Goal: Ask a question

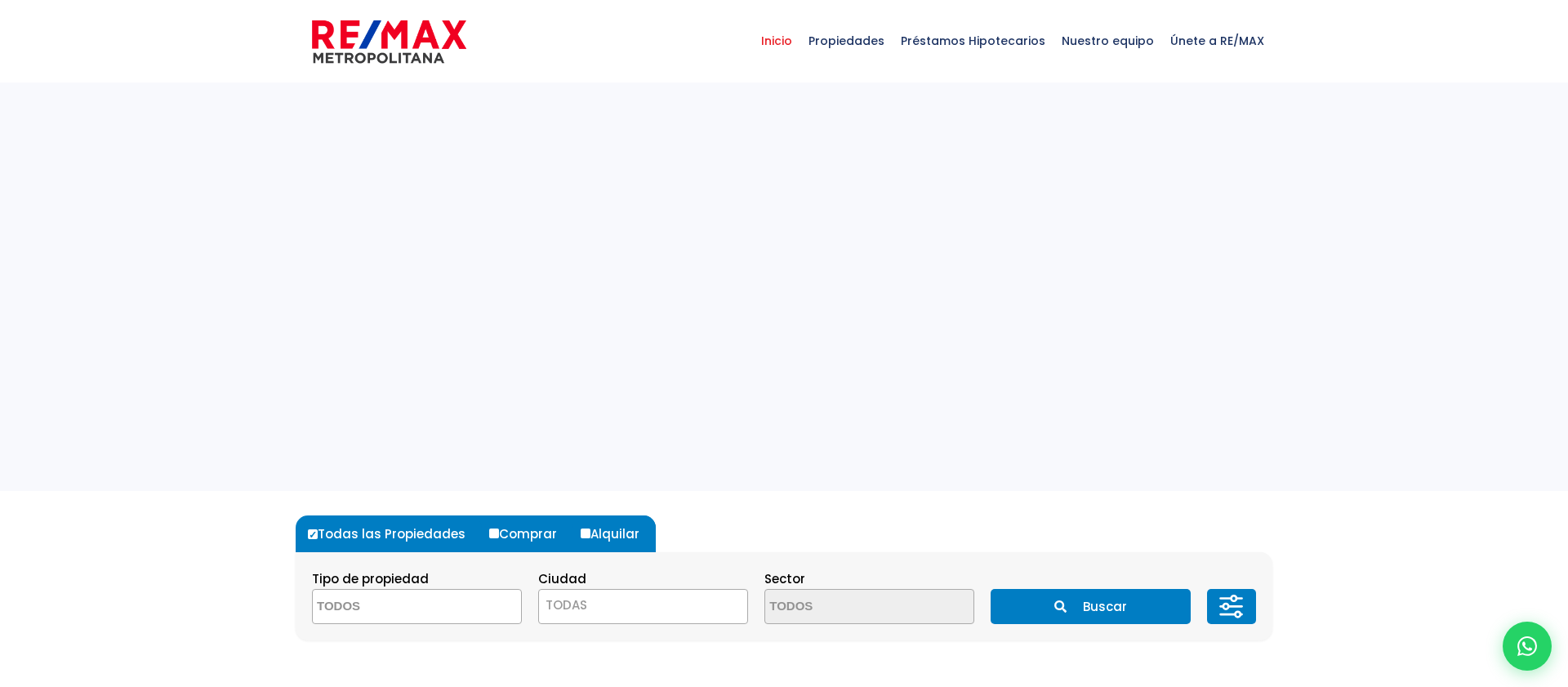
select select
click at [1525, 659] on div at bounding box center [1527, 646] width 54 height 54
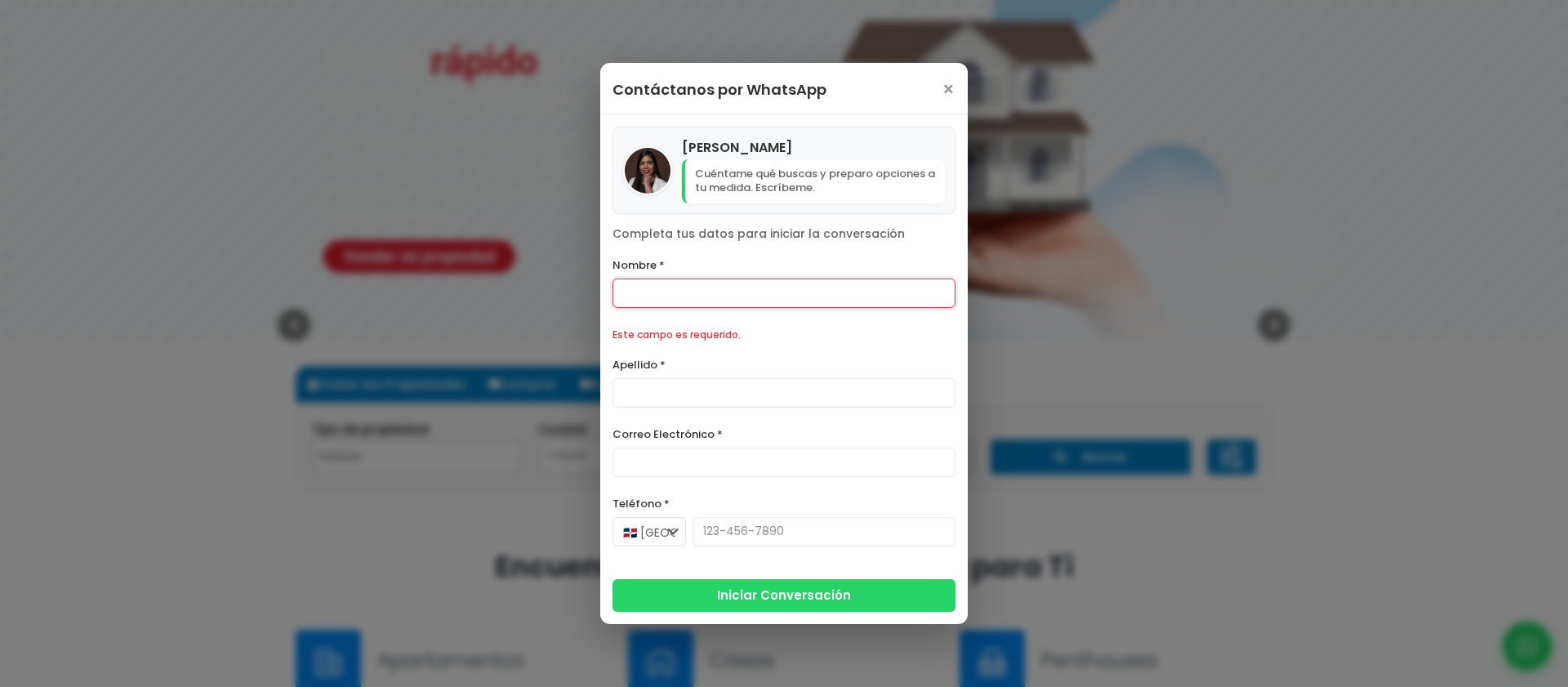
scroll to position [197, 0]
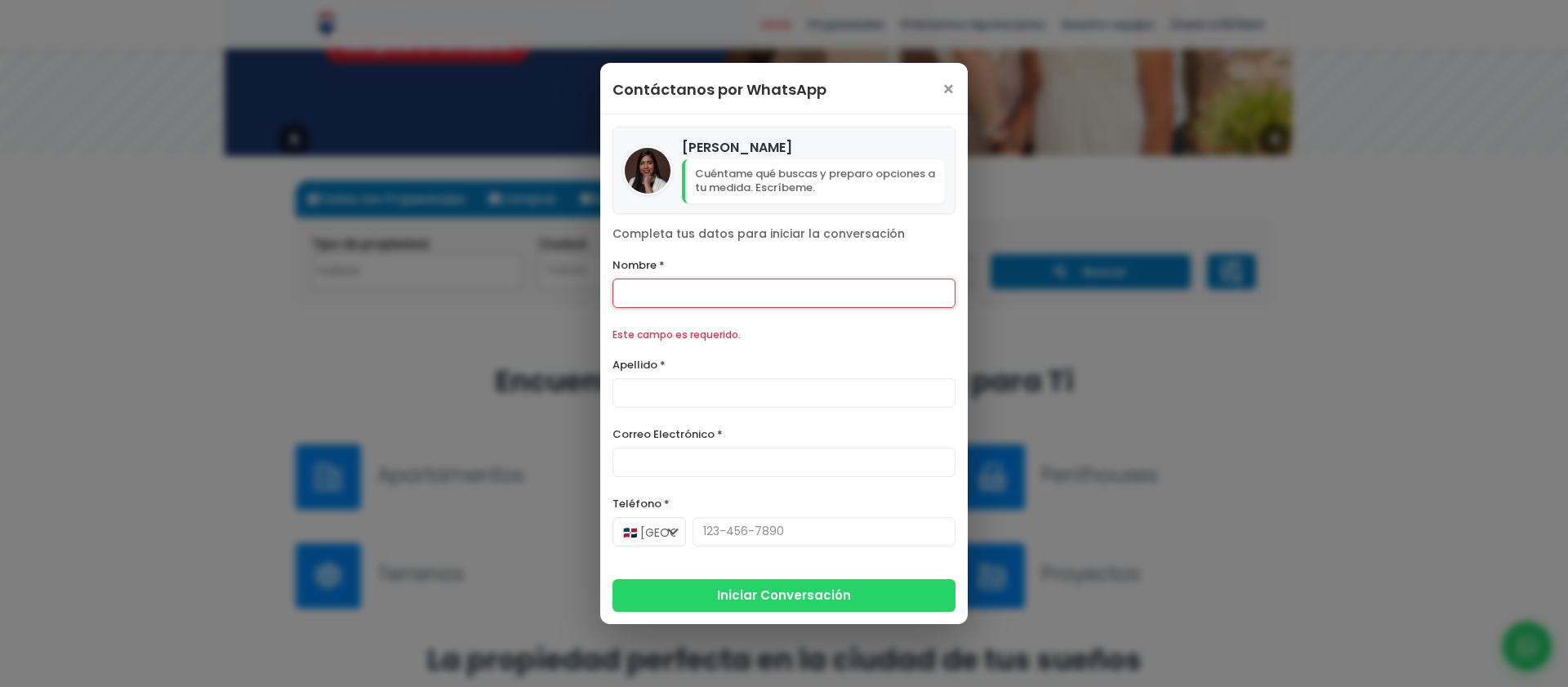
click at [934, 96] on div "Contáctanos por WhatsApp ×" at bounding box center [784, 89] width 367 height 52
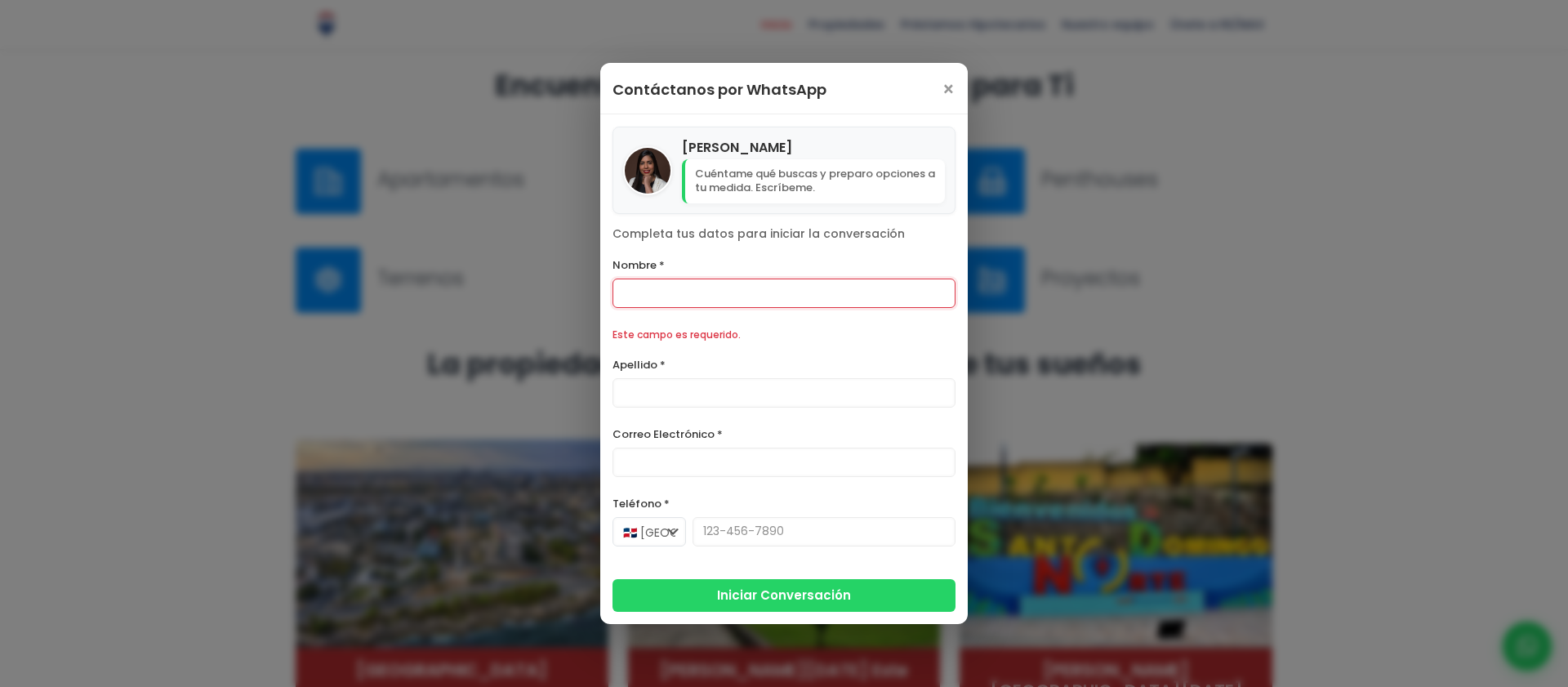
scroll to position [635, 0]
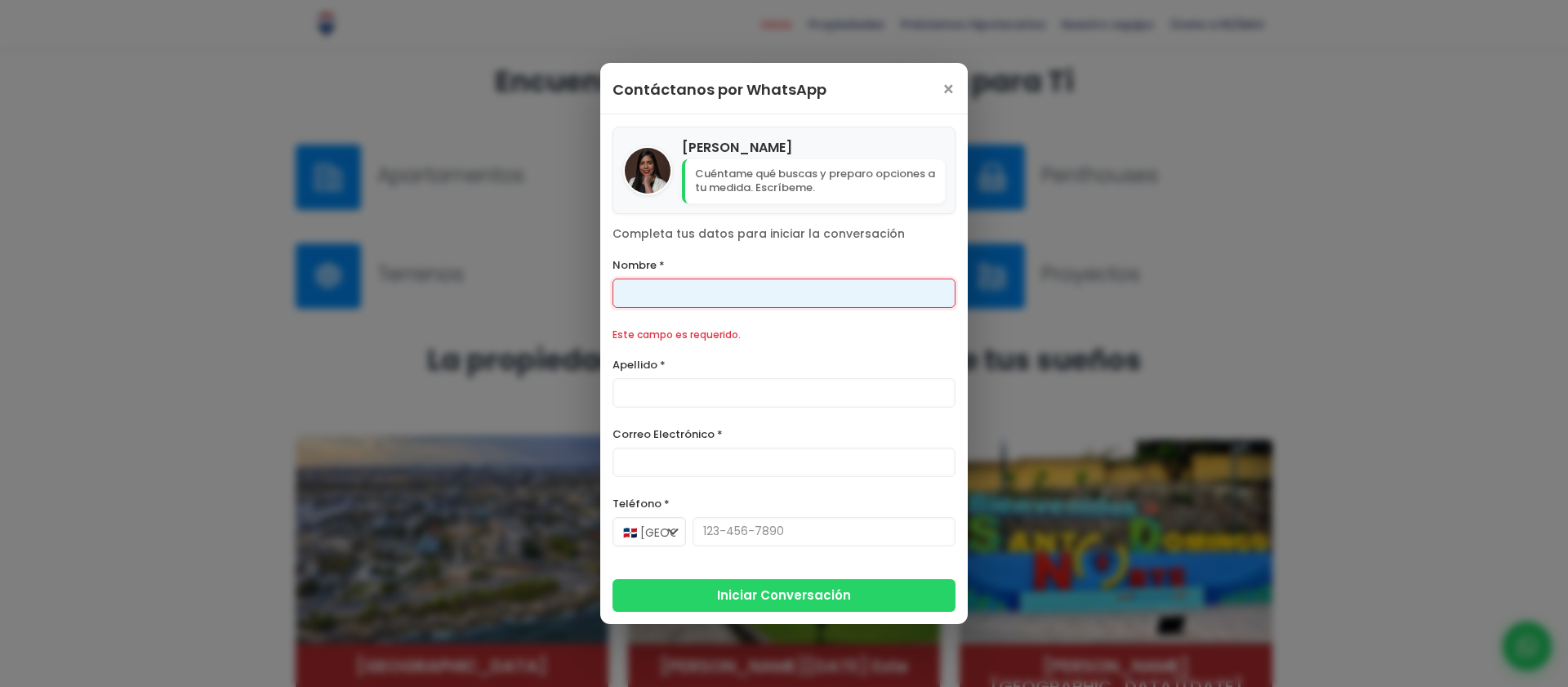
click at [694, 307] on input "Nombre *" at bounding box center [784, 293] width 343 height 29
type input "Franklin"
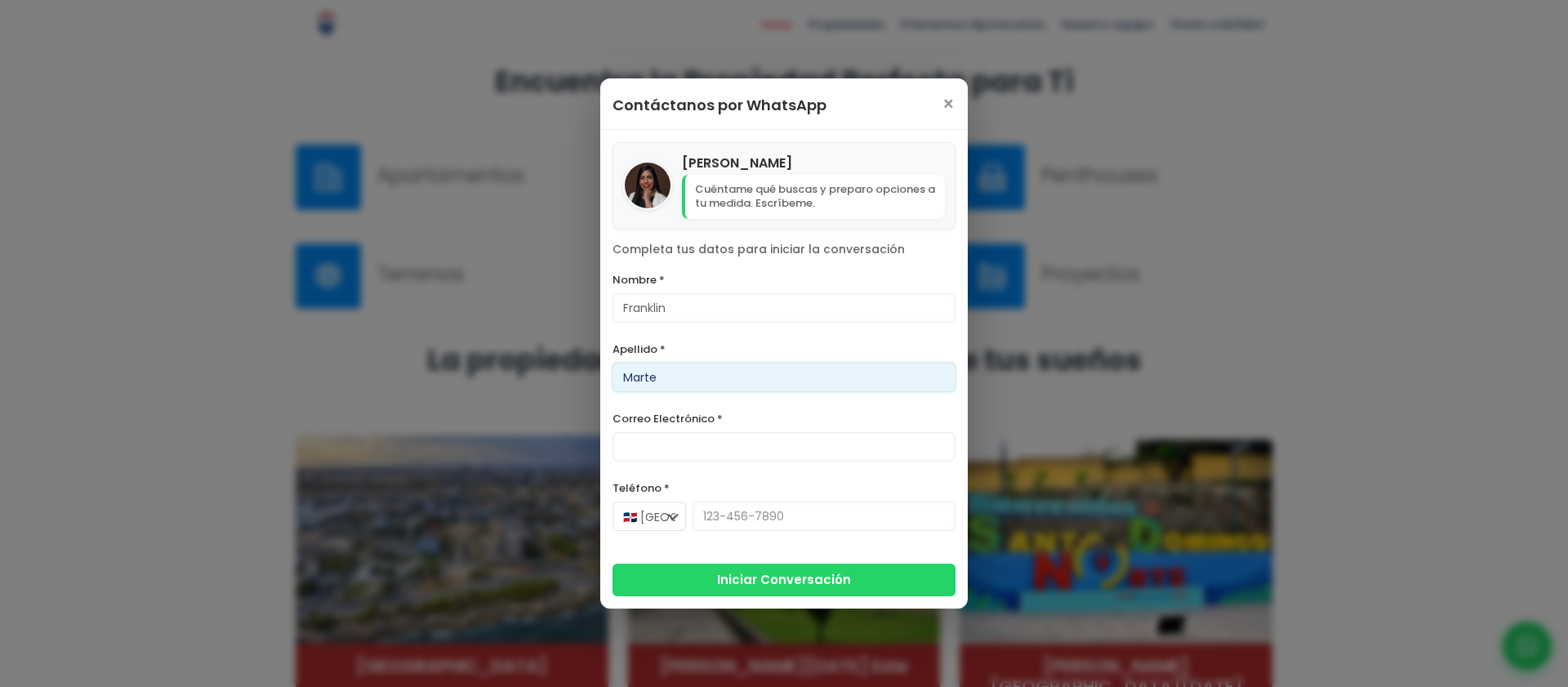
type input "Marte"
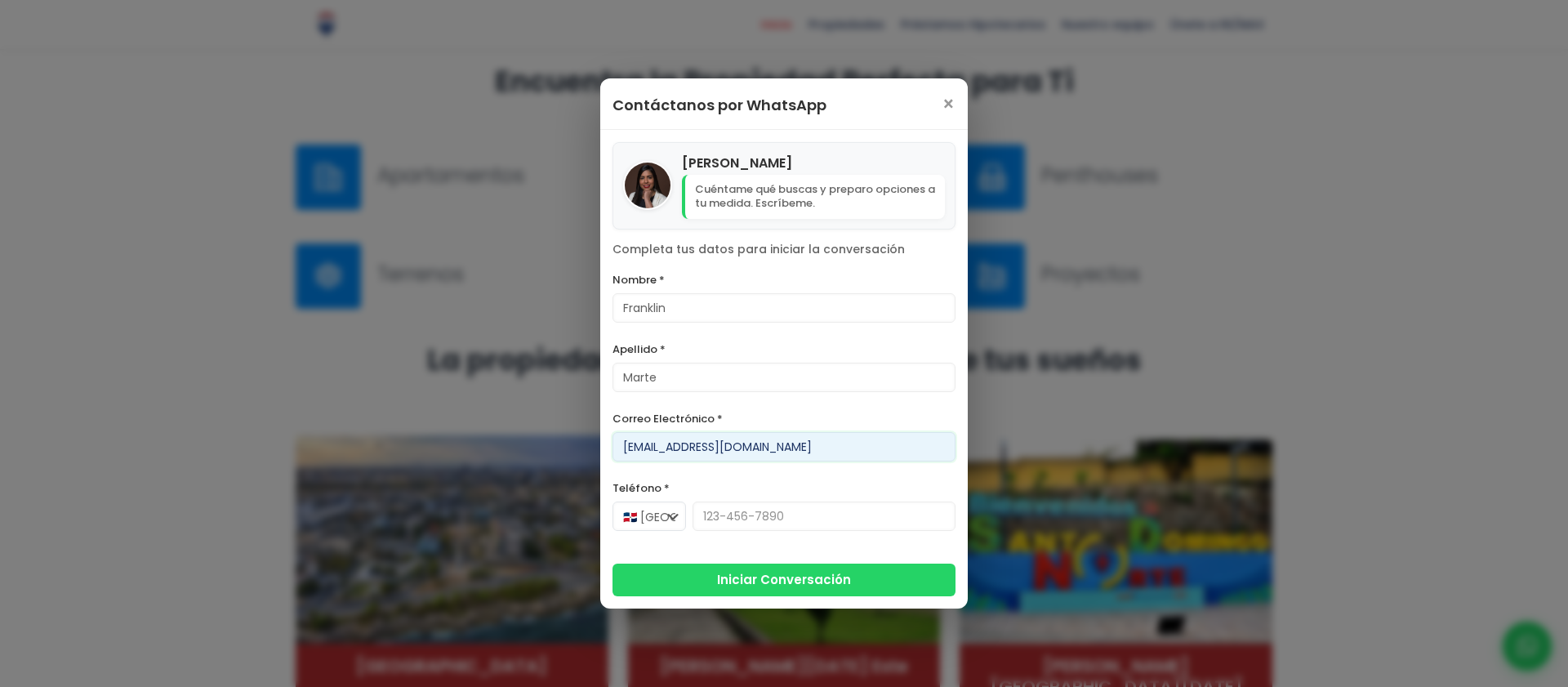
type input "[EMAIL_ADDRESS][DOMAIN_NAME]"
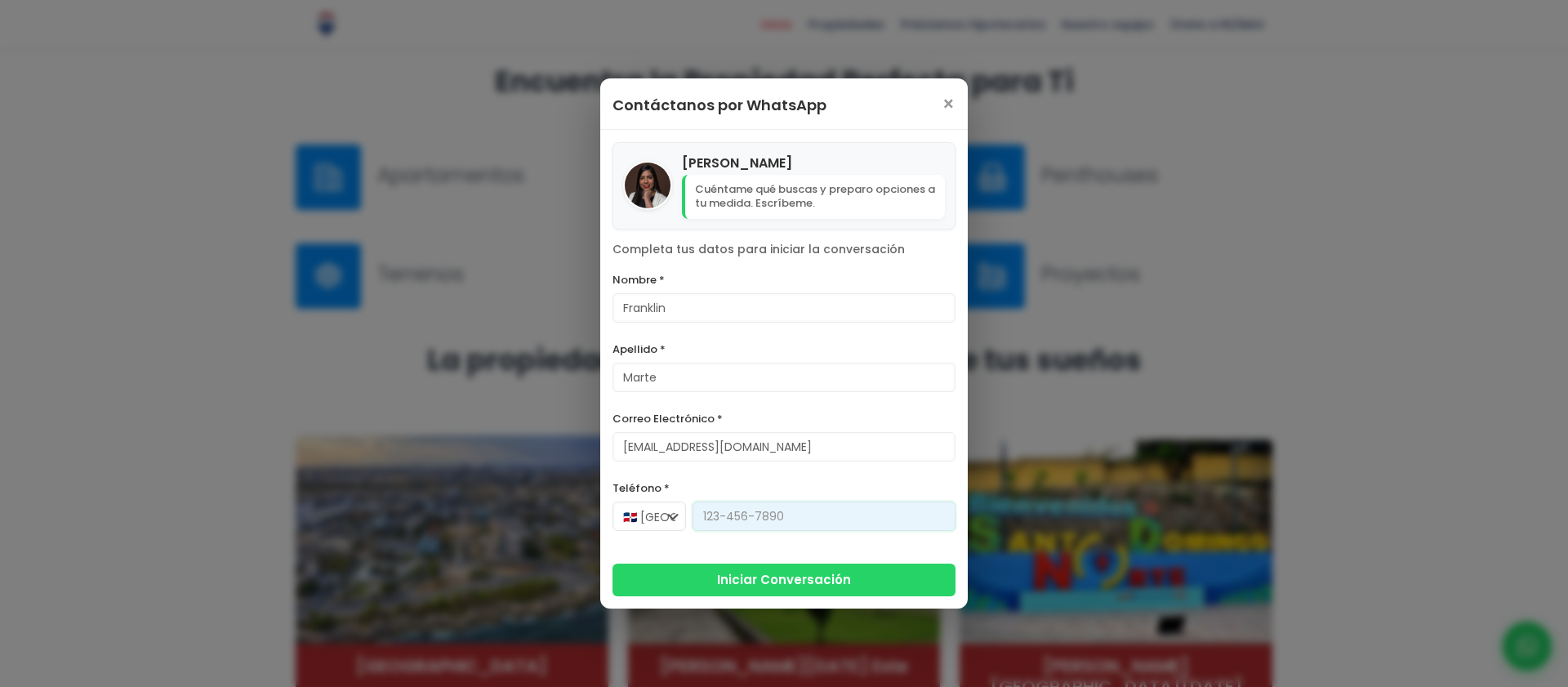
click at [768, 522] on input "Teléfono *" at bounding box center [824, 516] width 263 height 29
type input "829-230-2164"
click at [839, 601] on div "NICOLE BALBUENA Cuéntame qué buscas y preparo opciones a tu medida. Escríbeme. …" at bounding box center [784, 369] width 367 height 479
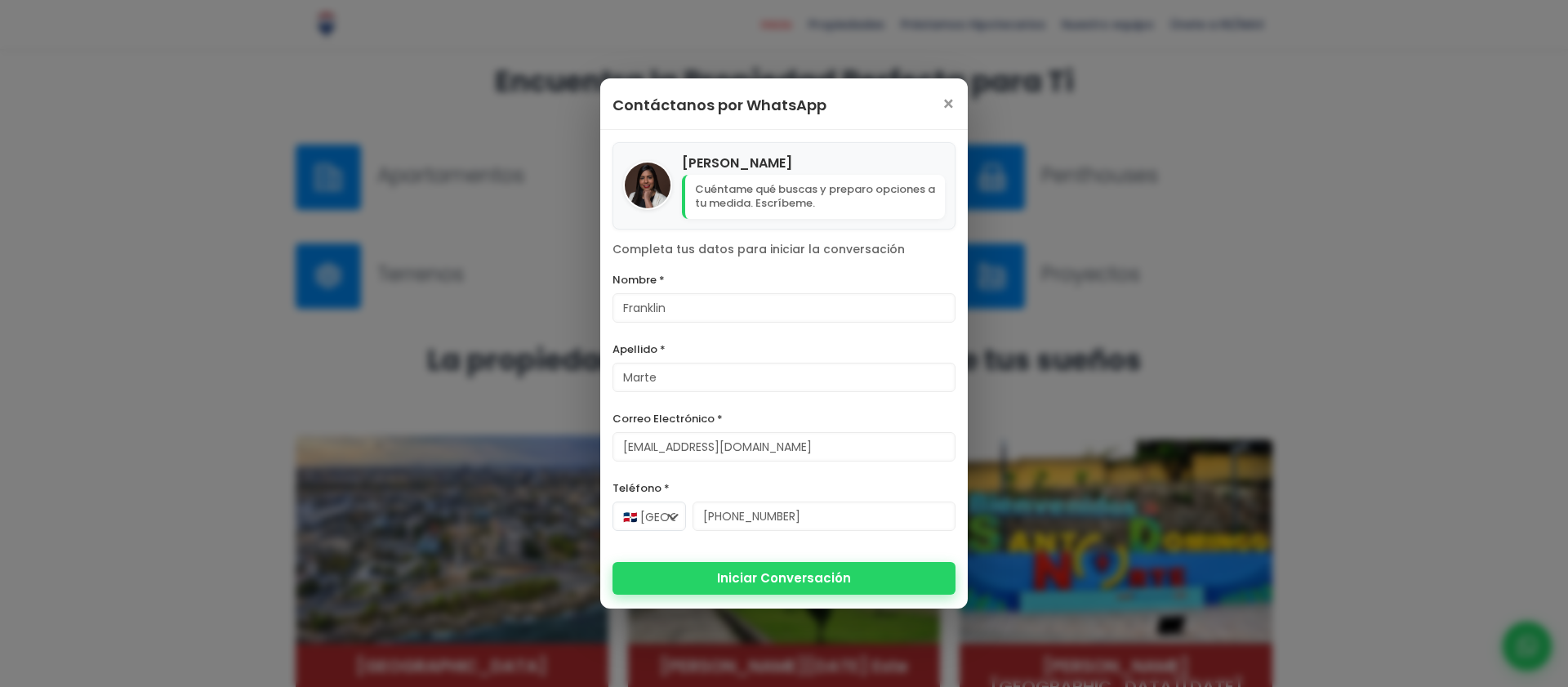
click at [828, 584] on button "Iniciar Conversación" at bounding box center [784, 578] width 343 height 33
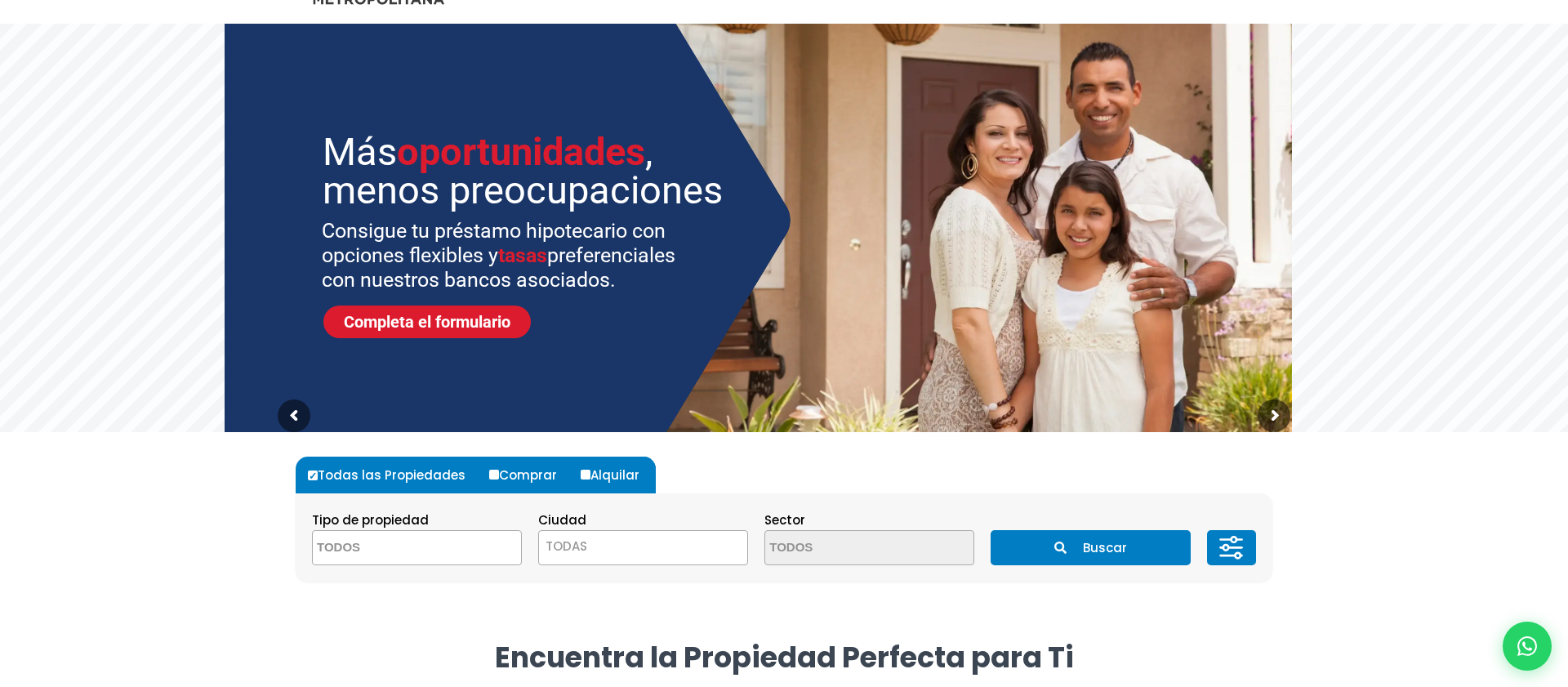
scroll to position [0, 0]
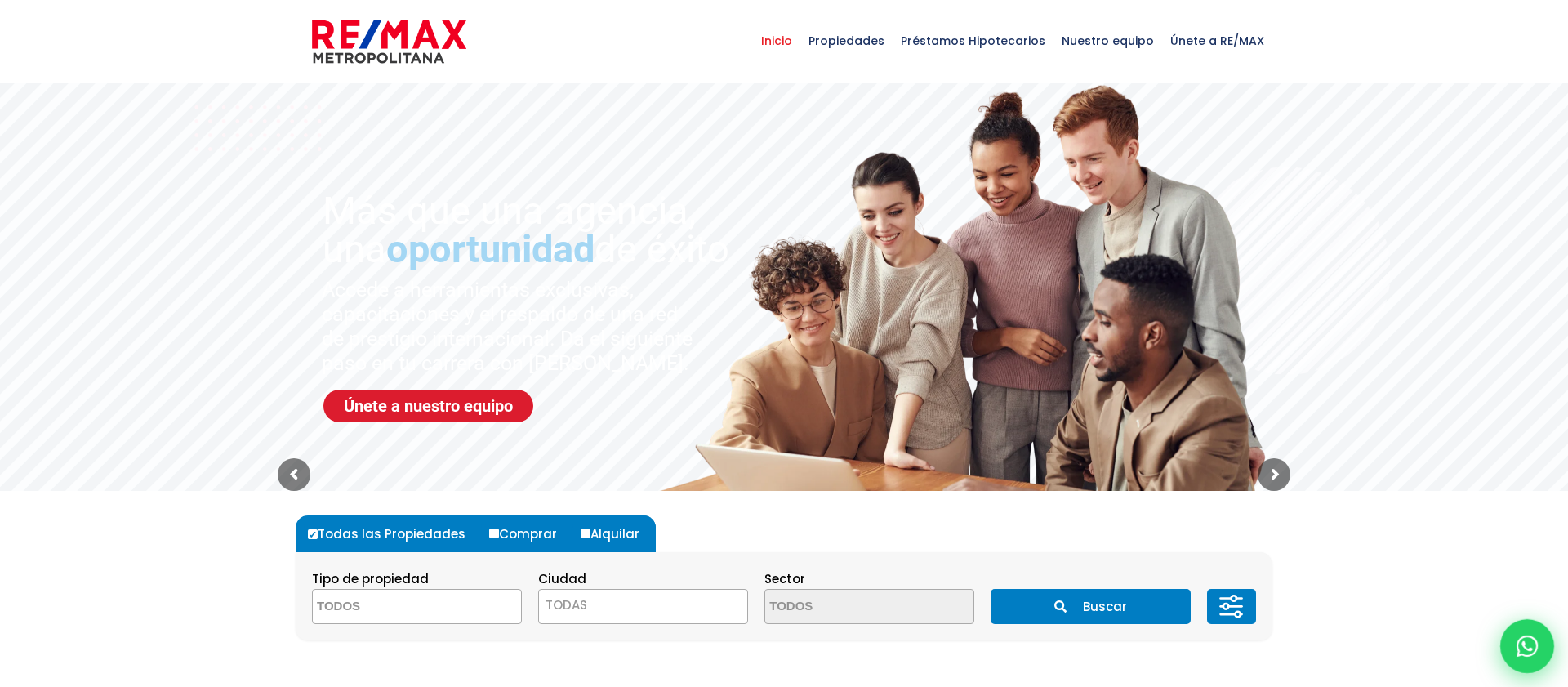
click at [1525, 641] on icon at bounding box center [1526, 645] width 21 height 21
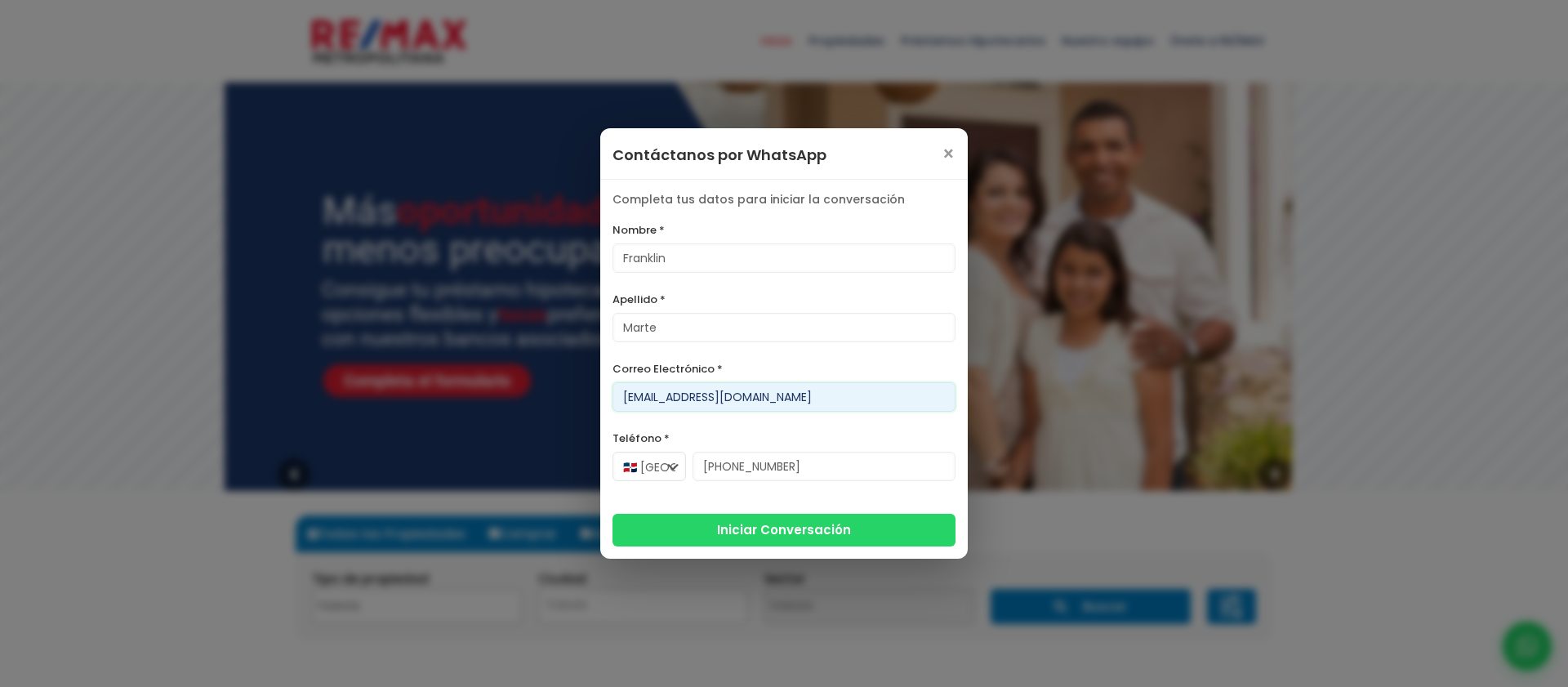
click at [693, 395] on input "[EMAIL_ADDRESS][DOMAIN_NAME]" at bounding box center [784, 396] width 343 height 29
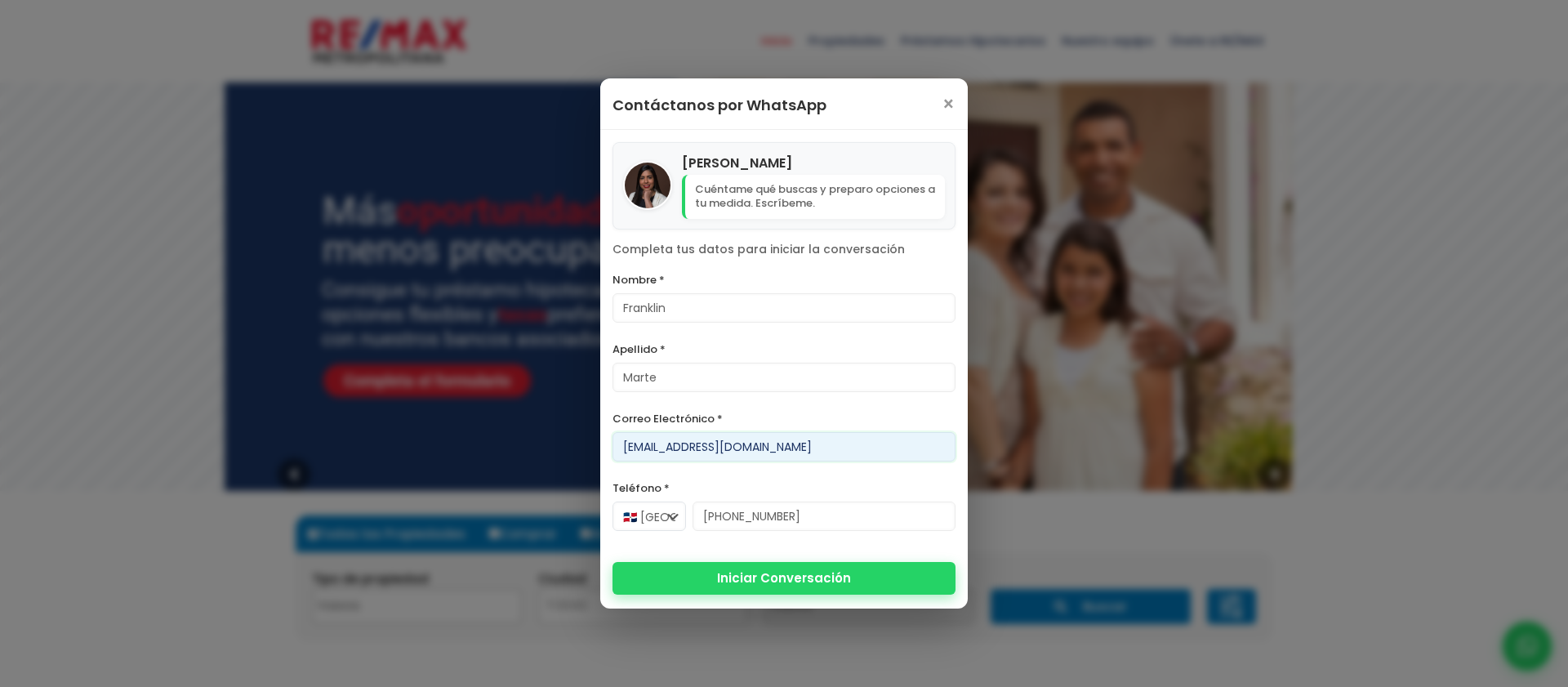
type input "franklin109312@version.do"
click at [769, 591] on button "Iniciar Conversación" at bounding box center [784, 578] width 343 height 33
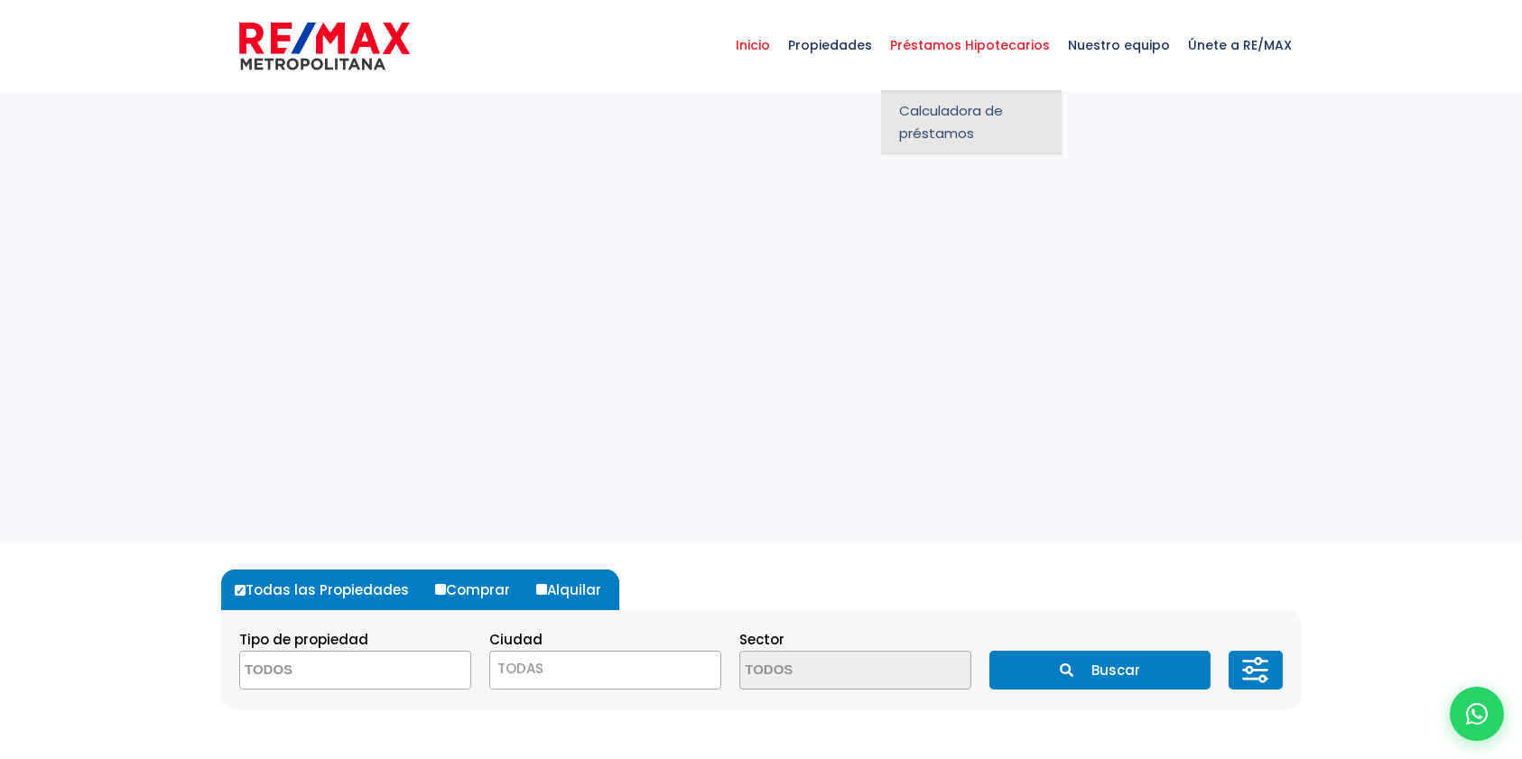
select select
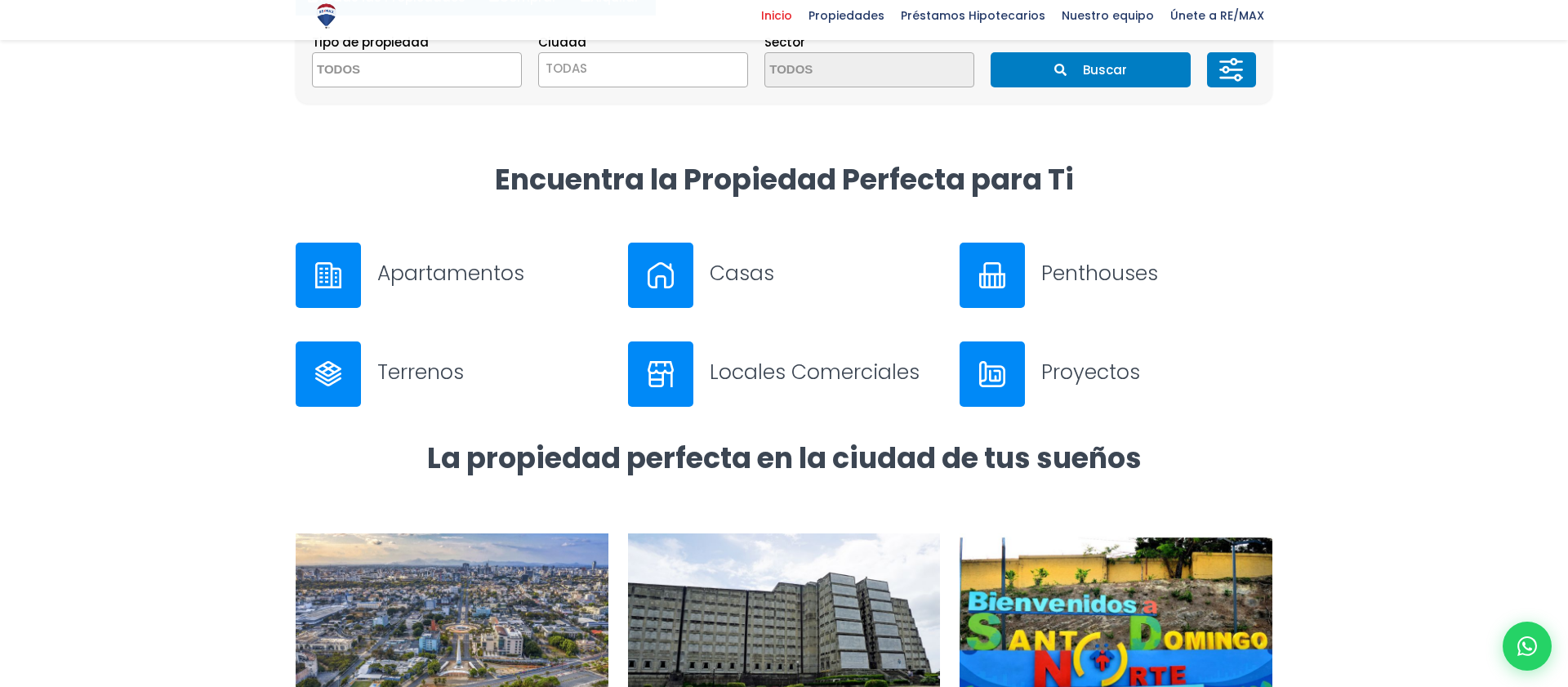
scroll to position [666, 0]
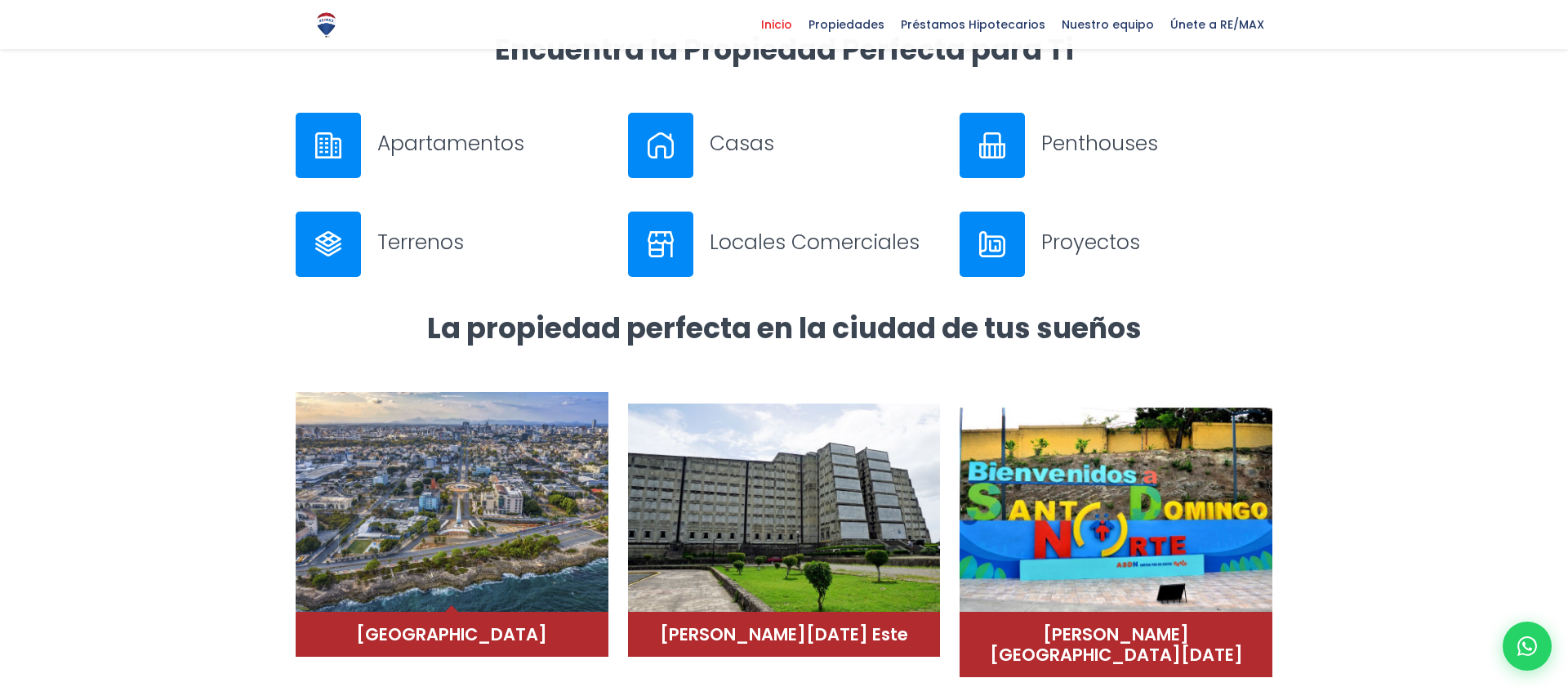
click at [467, 510] on img at bounding box center [452, 502] width 313 height 221
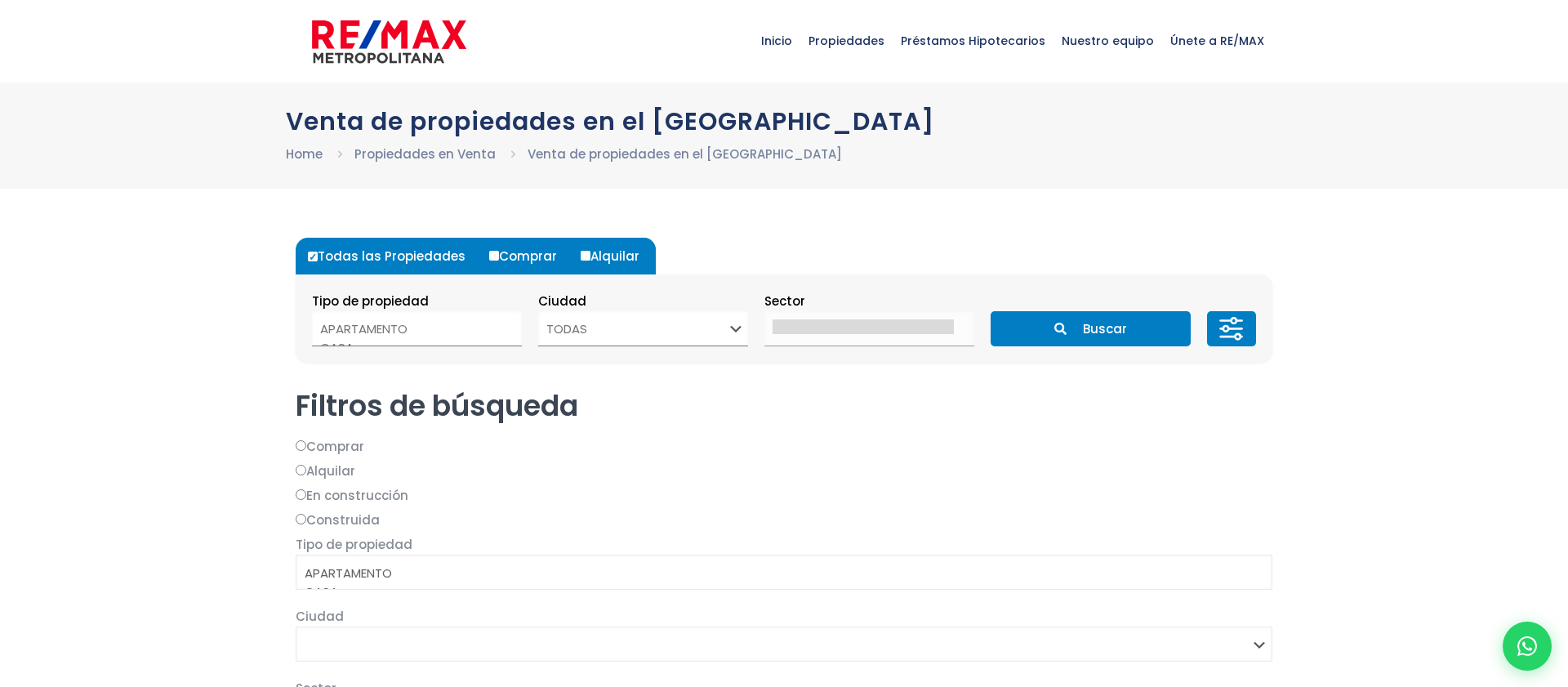
select select
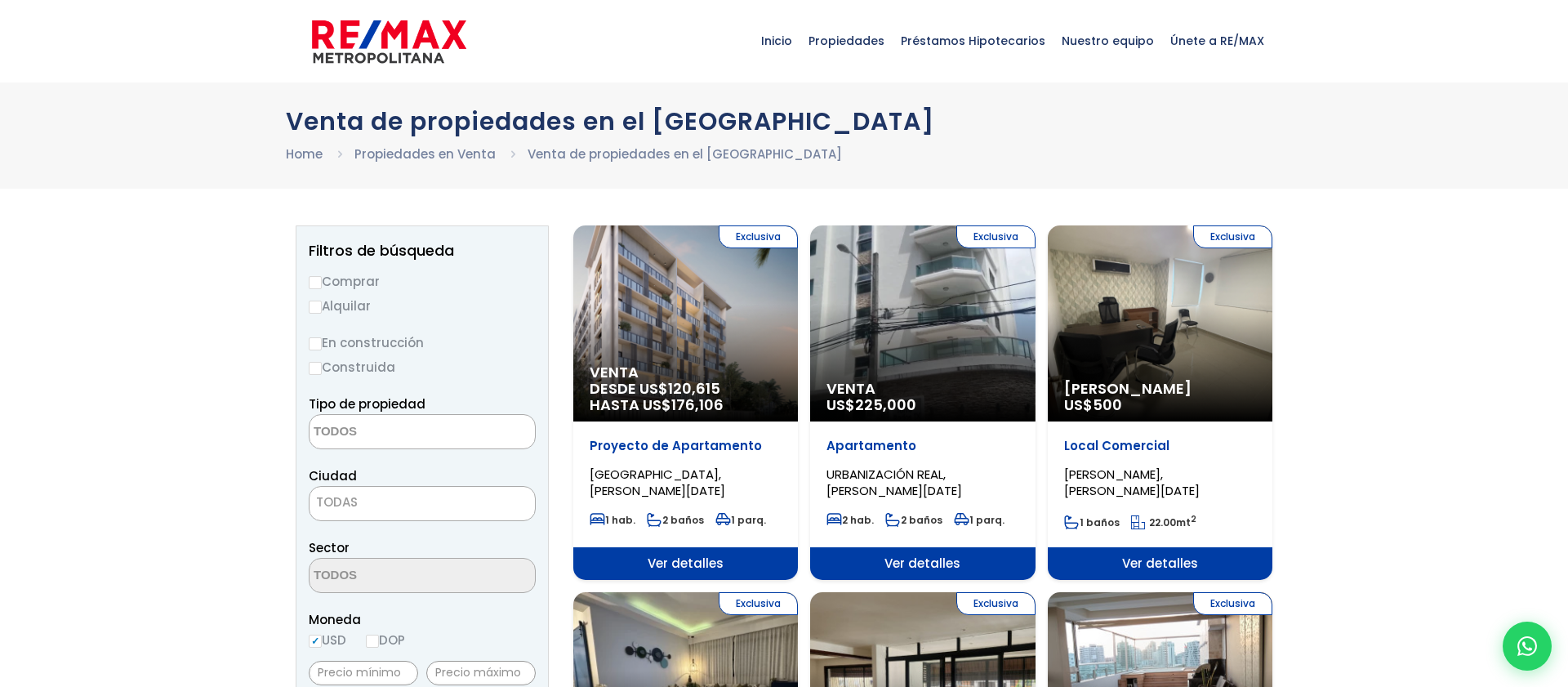
click at [739, 285] on div "Exclusiva Venta DESDE US$ 120,615 HASTA US$ 176,106" at bounding box center [686, 323] width 224 height 196
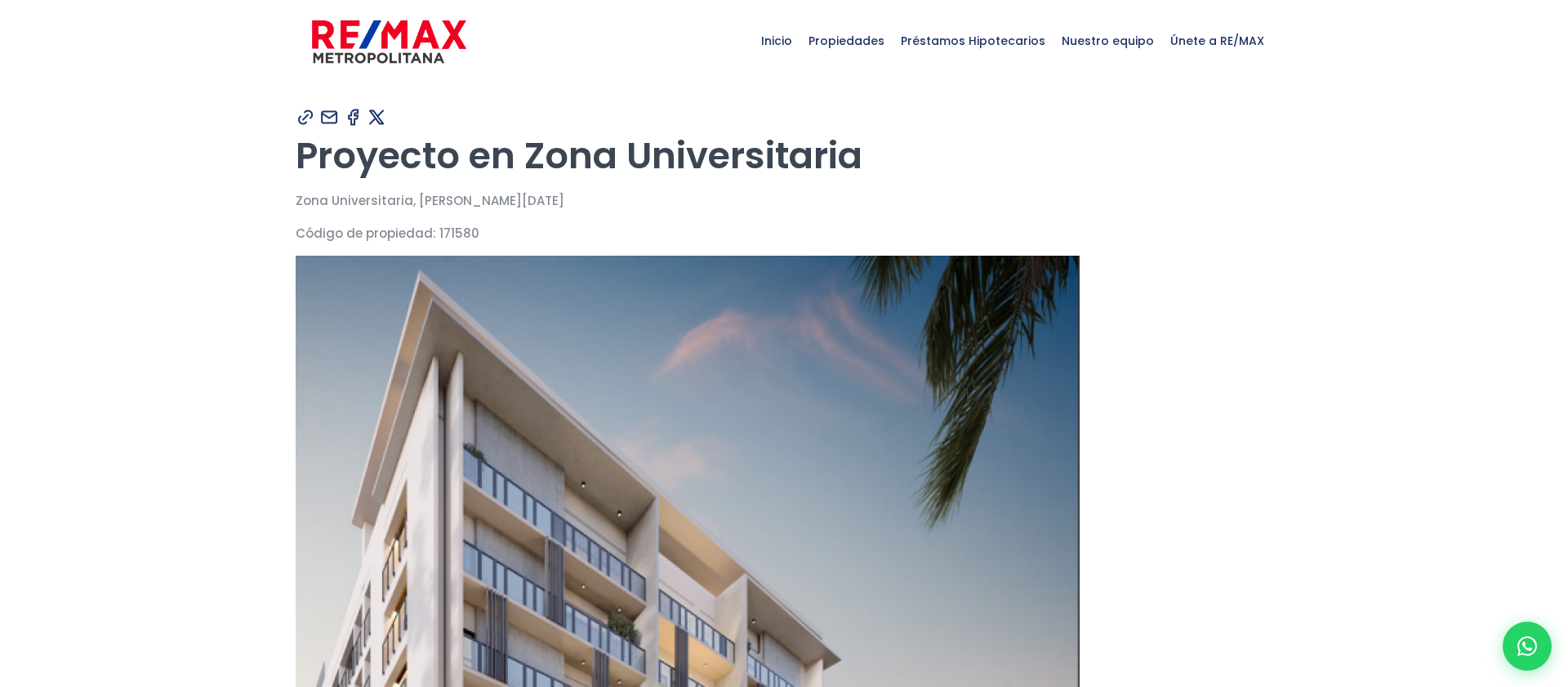
type input "Franklin"
type input "Marte"
type input "franklin109312@version.do"
type input "829-230-2164"
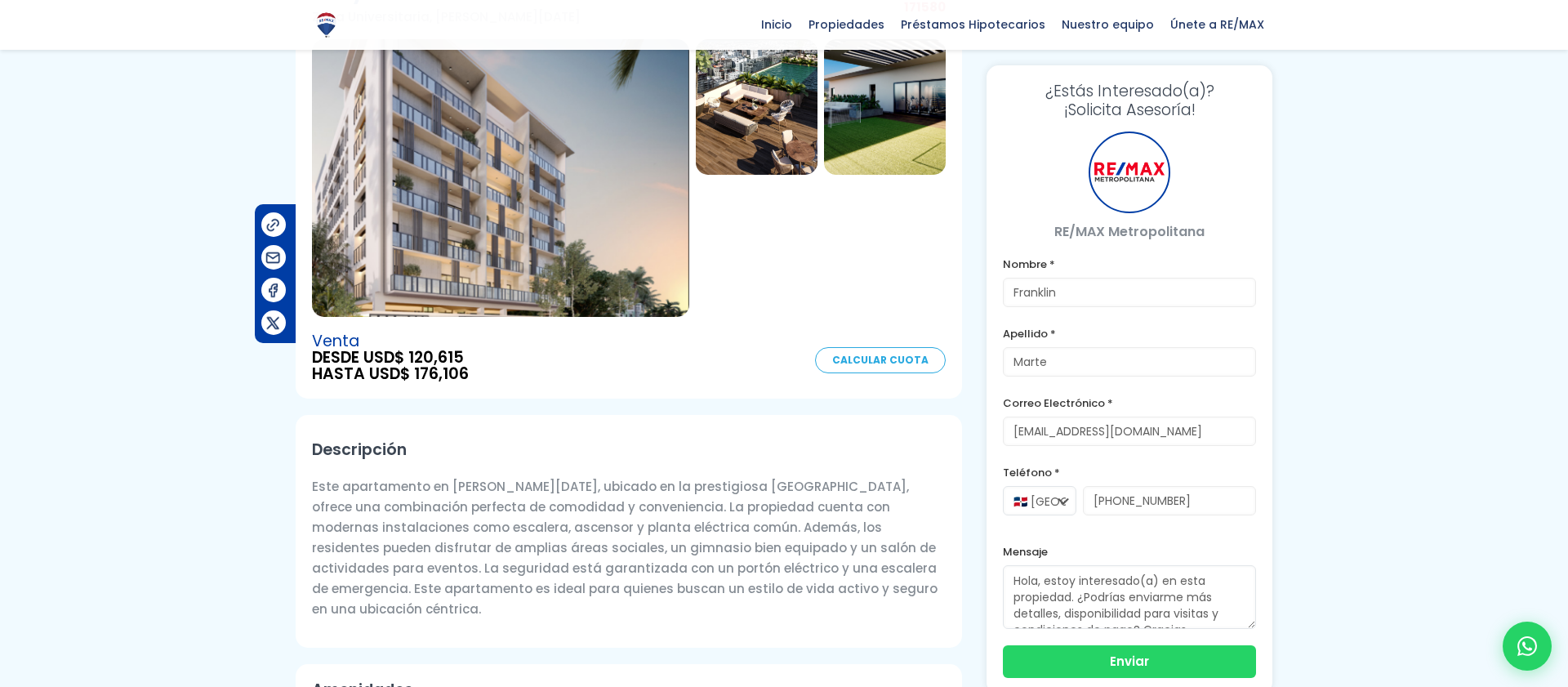
scroll to position [216, 0]
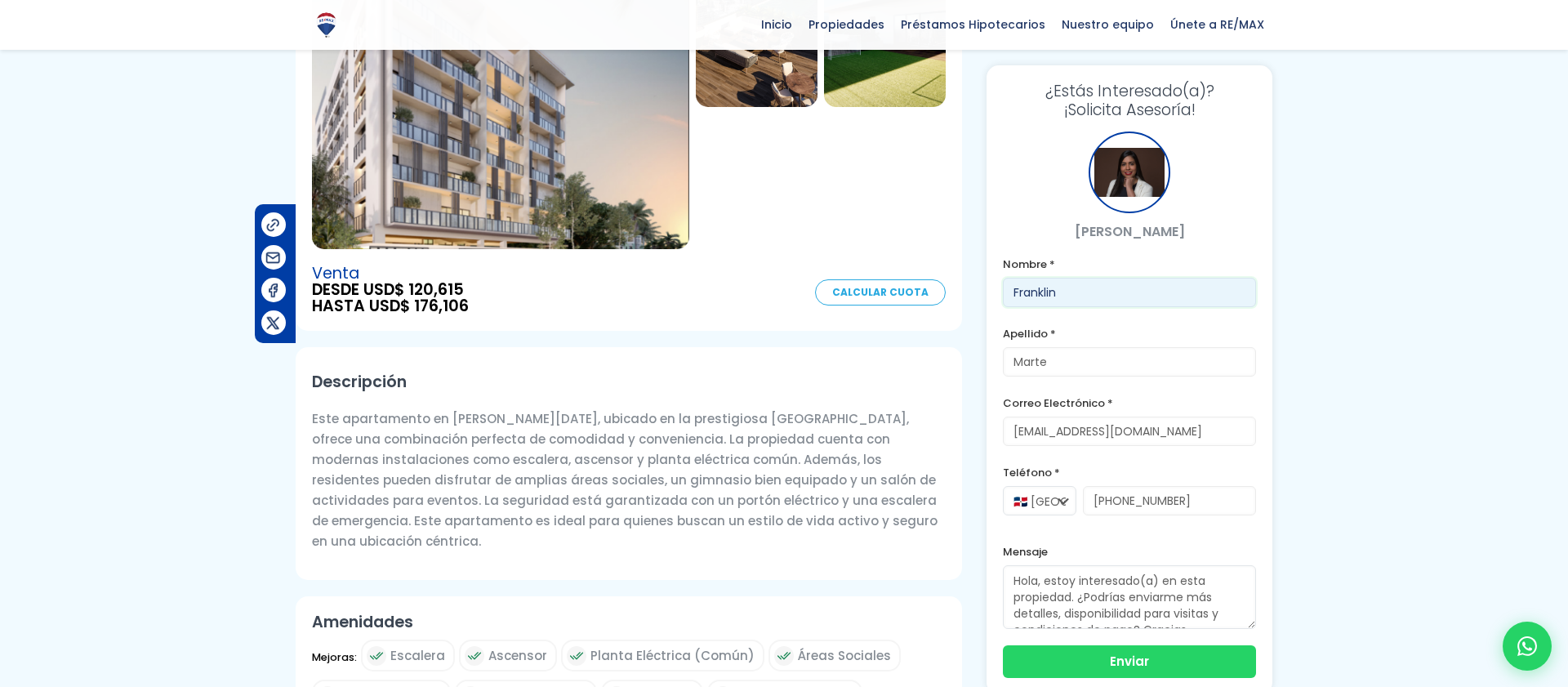
click at [1036, 290] on input "Franklin" at bounding box center [1130, 292] width 253 height 29
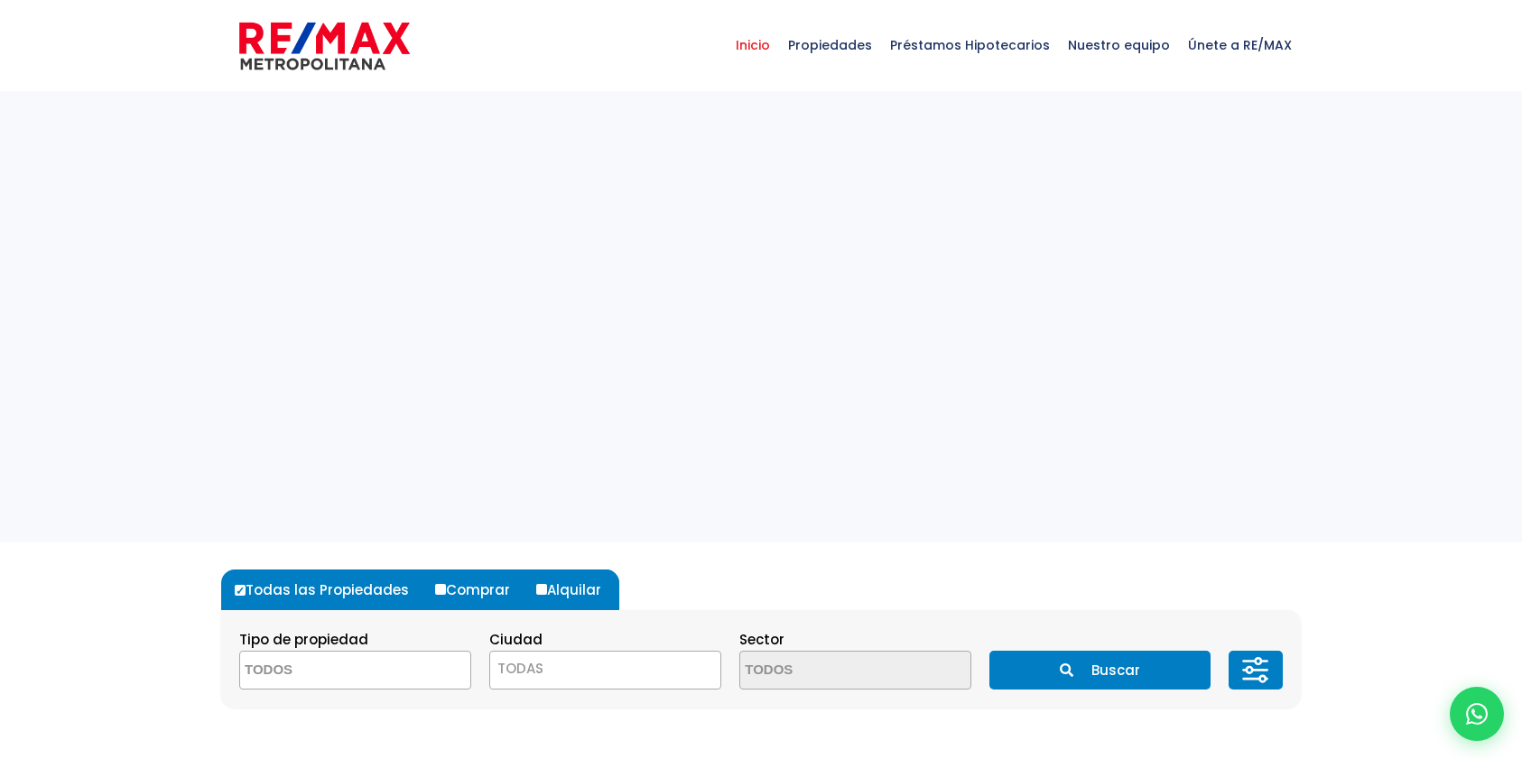
select select
